Goal: Book appointment/travel/reservation

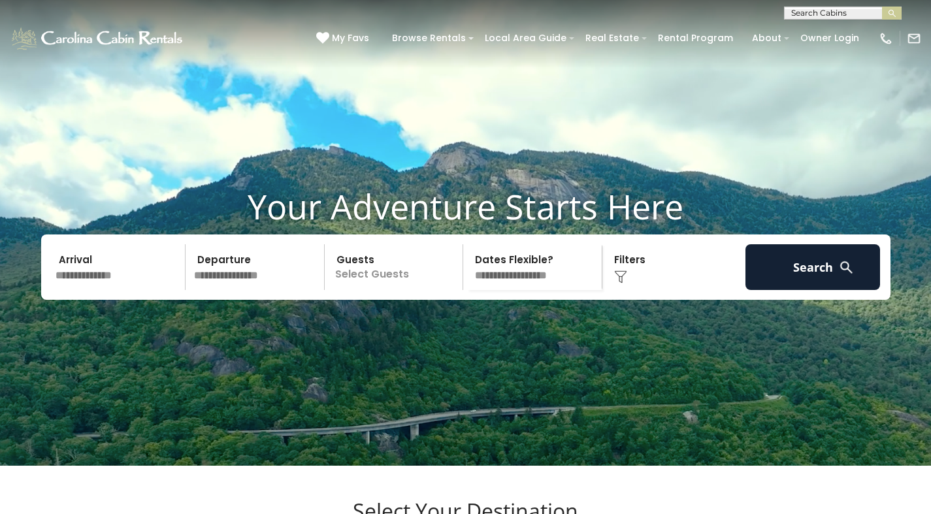
click at [244, 107] on video at bounding box center [465, 233] width 931 height 466
click at [329, 284] on p "Select Guests" at bounding box center [396, 267] width 135 height 46
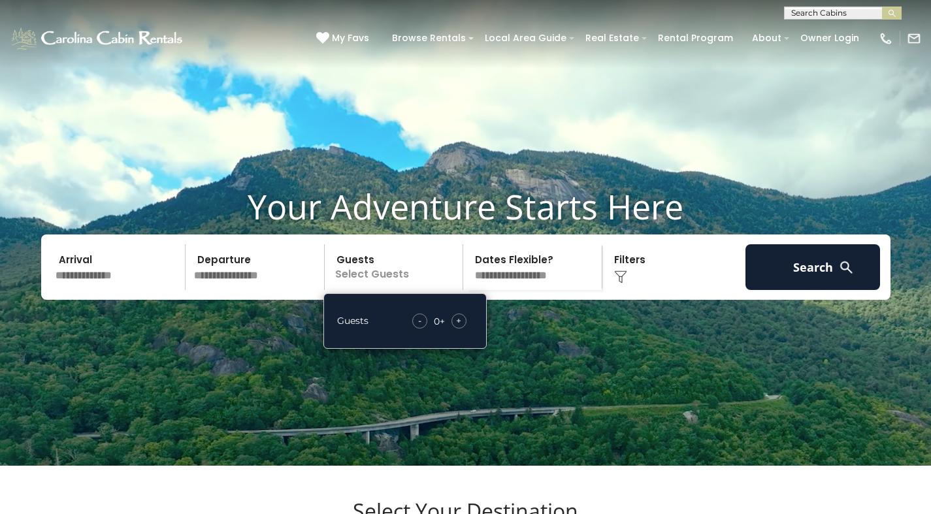
click at [430, 290] on p "Select Guests" at bounding box center [396, 267] width 135 height 46
click at [631, 126] on video at bounding box center [465, 233] width 931 height 466
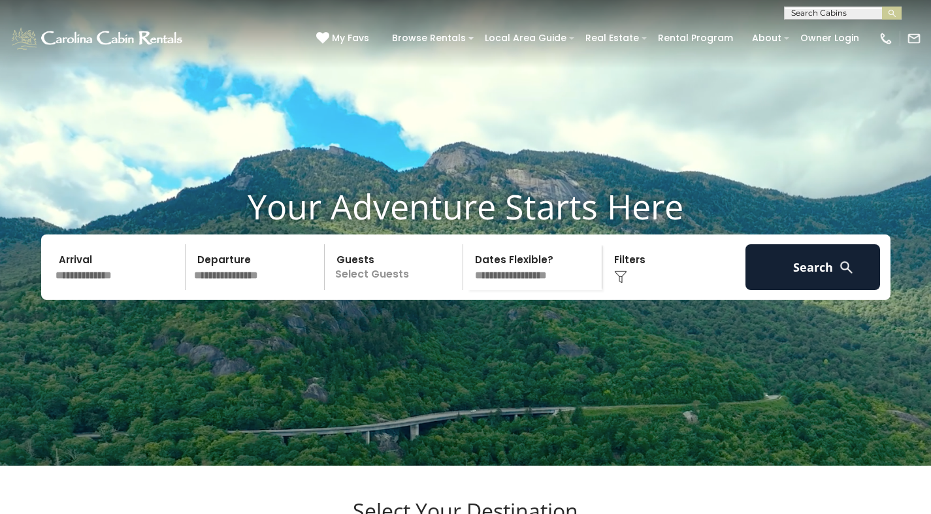
click at [288, 372] on video at bounding box center [465, 233] width 931 height 466
click at [515, 227] on h1 "Your Adventure Starts Here" at bounding box center [466, 206] width 912 height 41
click at [260, 227] on h1 "Your Adventure Starts Here" at bounding box center [466, 206] width 912 height 41
click at [414, 320] on div "Your Adventure Starts Here Arrival Departure Guests Select Guests Guests - 0 + +" at bounding box center [465, 252] width 931 height 133
click at [153, 365] on video at bounding box center [465, 233] width 931 height 466
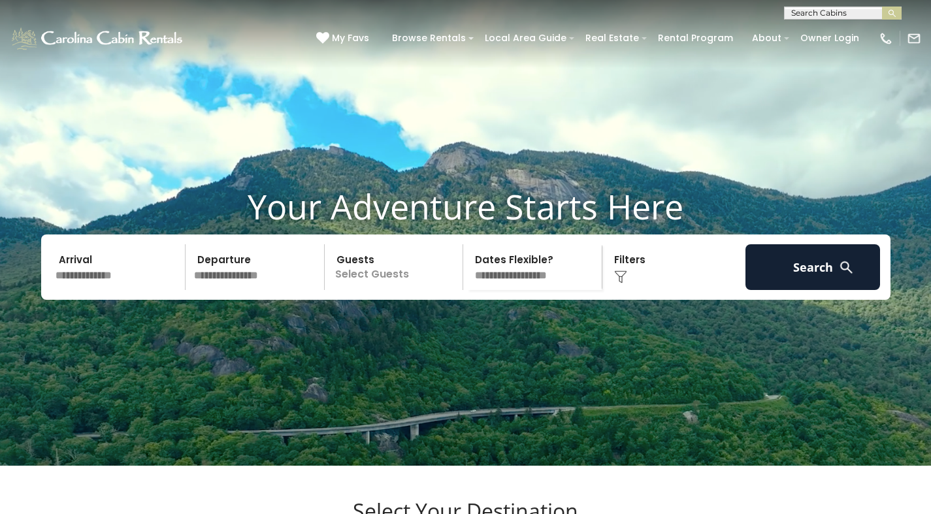
click at [444, 287] on p "Select Guests" at bounding box center [396, 267] width 135 height 46
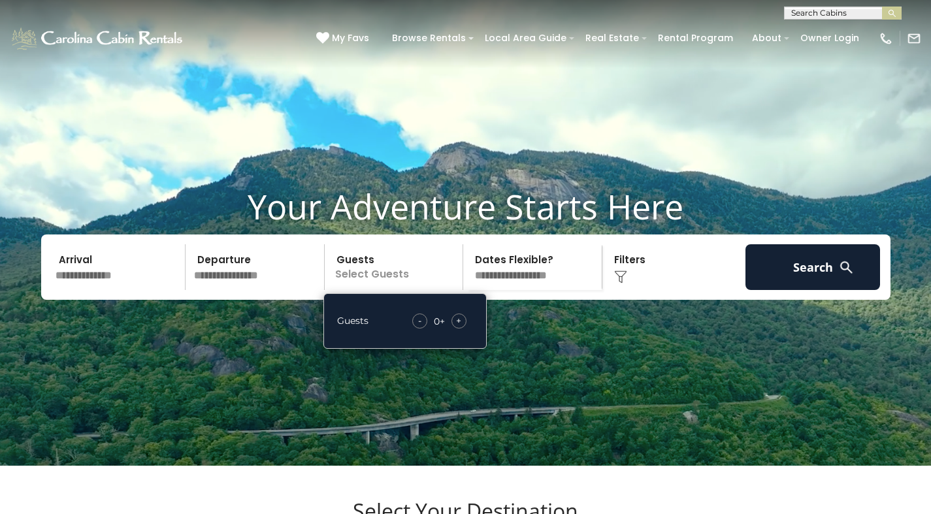
click at [467, 290] on div "**********" at bounding box center [534, 267] width 139 height 46
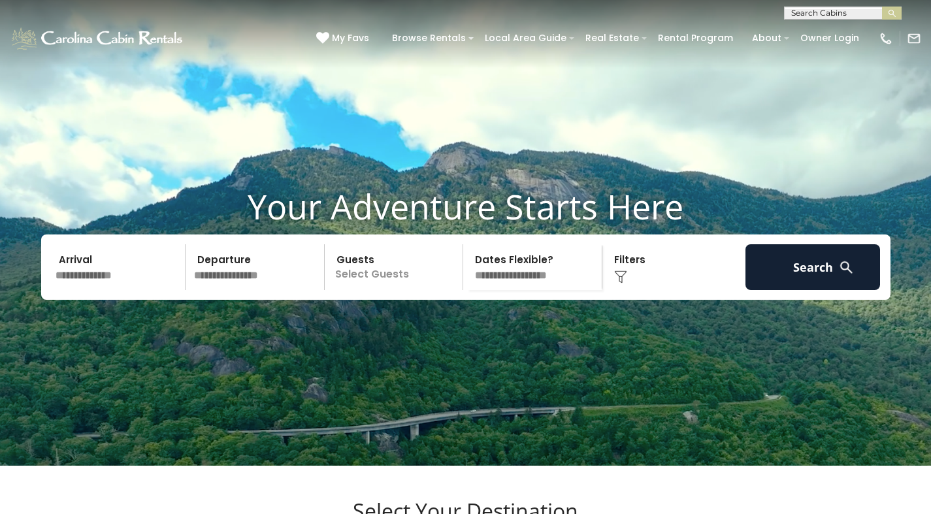
scroll to position [450, 0]
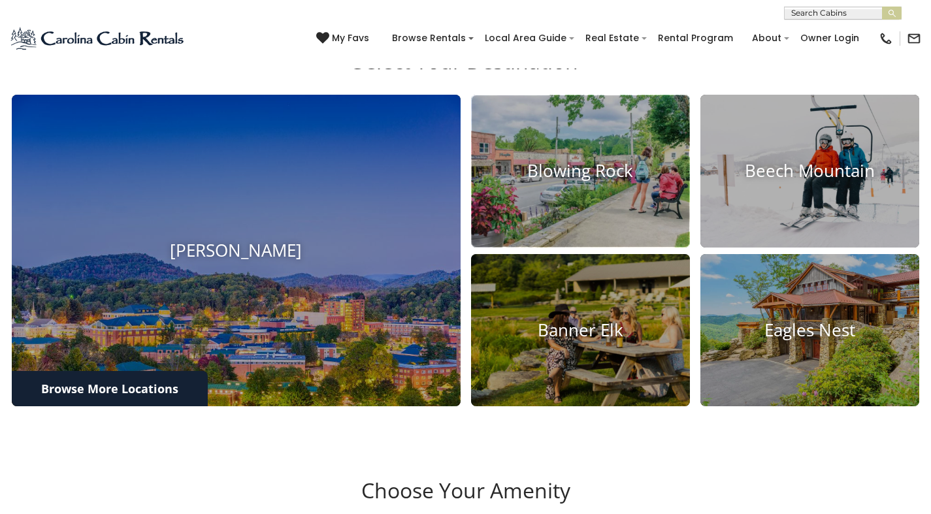
click at [655, 181] on h4 "Blowing Rock" at bounding box center [580, 171] width 219 height 20
